Goal: Transaction & Acquisition: Purchase product/service

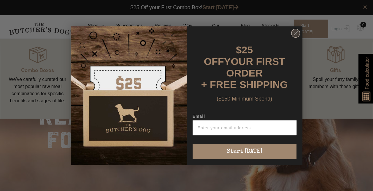
click at [298, 32] on circle "Close dialog" at bounding box center [295, 33] width 9 height 9
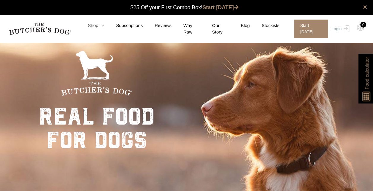
click at [98, 29] on link "Shop" at bounding box center [90, 25] width 28 height 7
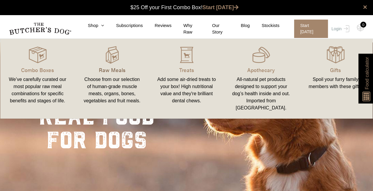
click at [113, 68] on p "Raw Meals" at bounding box center [112, 70] width 60 height 8
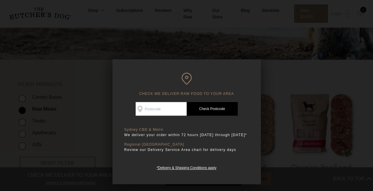
click at [159, 112] on input "Check Availability At" at bounding box center [161, 109] width 51 height 14
type input "2146"
click at [215, 108] on link "Check Postcode" at bounding box center [212, 109] width 51 height 14
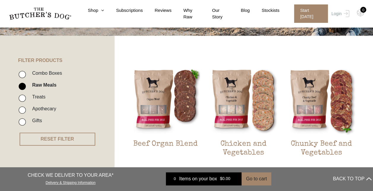
scroll to position [119, 0]
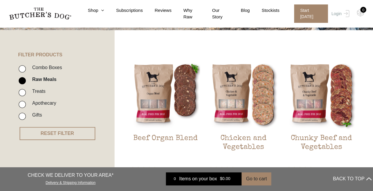
click at [21, 94] on input "Treats" at bounding box center [22, 92] width 7 height 7
checkbox input "true"
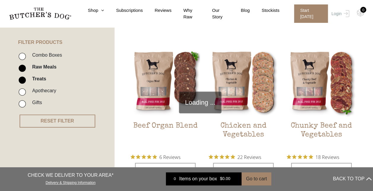
scroll to position [134, 0]
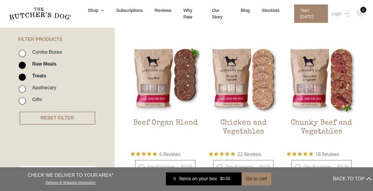
click at [23, 64] on input "Raw Meals" at bounding box center [22, 65] width 7 height 7
checkbox input "false"
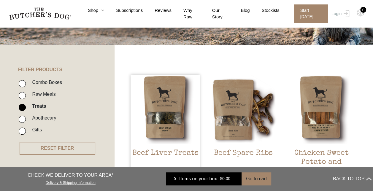
scroll to position [105, 0]
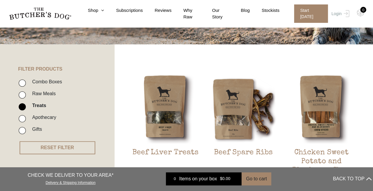
click at [22, 119] on input "Apothecary" at bounding box center [22, 118] width 7 height 7
checkbox input "true"
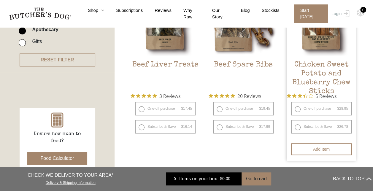
scroll to position [134, 0]
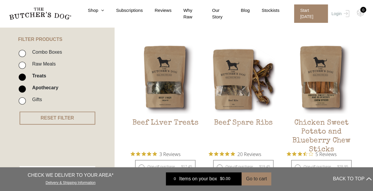
click at [19, 75] on li "Treats" at bounding box center [66, 78] width 95 height 12
click at [22, 77] on input "Treats" at bounding box center [22, 77] width 7 height 7
checkbox input "false"
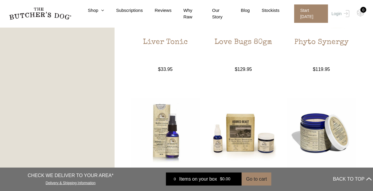
scroll to position [520, 0]
